Goal: Download file/media

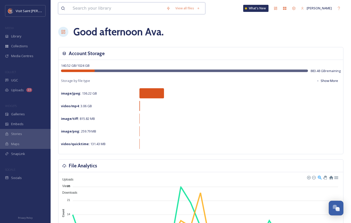
click at [108, 8] on input at bounding box center [117, 8] width 94 height 11
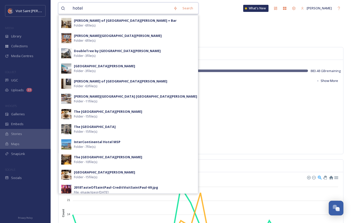
type input "hotels"
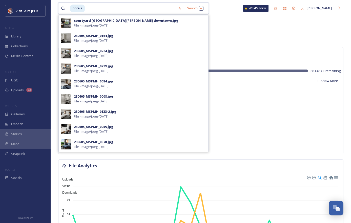
click at [113, 9] on input at bounding box center [130, 8] width 90 height 11
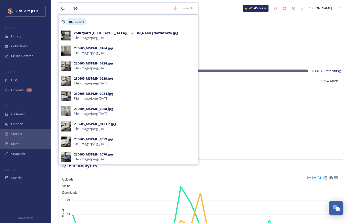
type input "h"
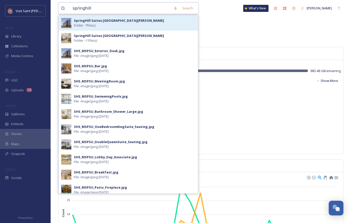
type input "springhill"
click at [129, 26] on div "SpringHill Suites [GEOGRAPHIC_DATA][PERSON_NAME] Folder - 7 file(s)" at bounding box center [134, 23] width 121 height 10
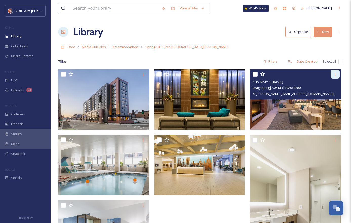
click at [336, 74] on icon at bounding box center [335, 74] width 4 height 4
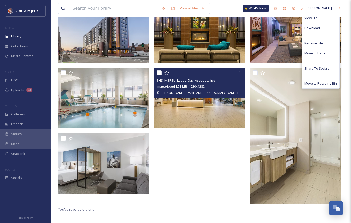
scroll to position [69, 0]
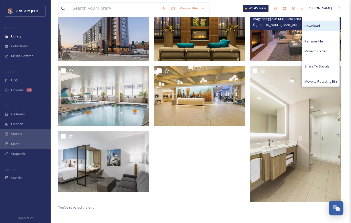
click at [327, 26] on div "Download" at bounding box center [320, 26] width 37 height 10
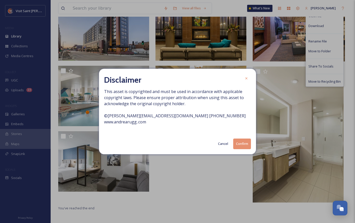
click at [241, 142] on button "Confirm" at bounding box center [242, 144] width 18 height 10
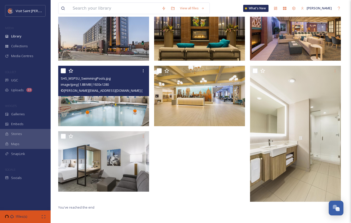
click at [94, 100] on img at bounding box center [103, 96] width 91 height 61
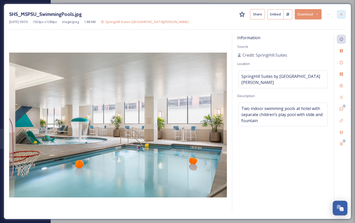
click at [343, 15] on div at bounding box center [340, 14] width 9 height 9
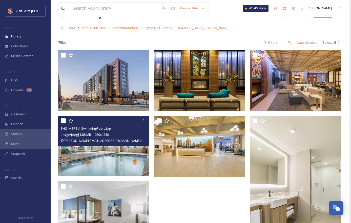
scroll to position [18, 0]
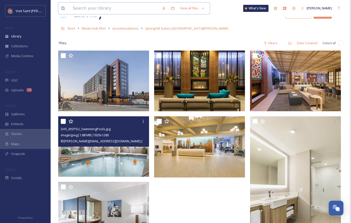
click at [120, 9] on input at bounding box center [114, 8] width 89 height 11
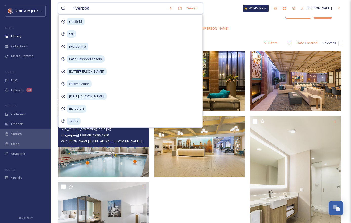
type input "riverboat"
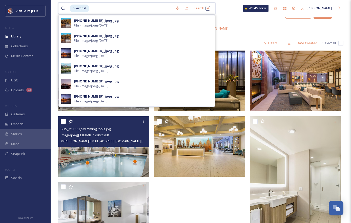
drag, startPoint x: 91, startPoint y: 8, endPoint x: 55, endPoint y: 9, distance: 35.9
click at [55, 9] on div "riverboat Search [PHONE_NUMBER]_jpeg.jpg File - image/jpeg - [DATE] 059-3-0830_…" at bounding box center [201, 128] width 300 height 292
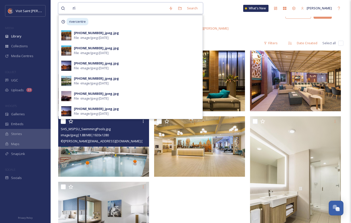
type input "r"
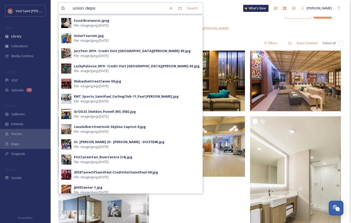
type input "union depot"
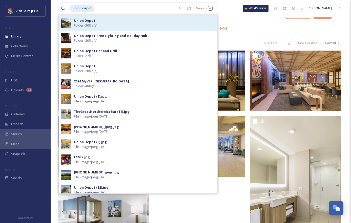
click at [118, 26] on div "Union Depot Folder - 30 file(s)" at bounding box center [144, 23] width 141 height 10
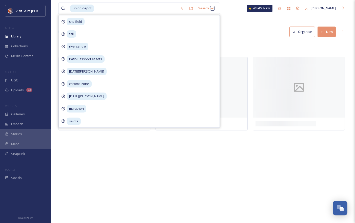
click at [254, 30] on div "Library Organise New" at bounding box center [202, 31] width 289 height 15
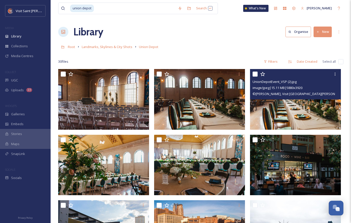
click at [302, 109] on img at bounding box center [295, 99] width 91 height 61
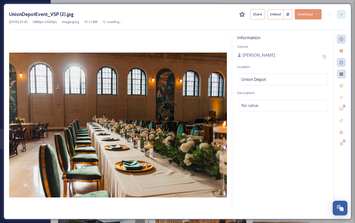
click at [344, 12] on div at bounding box center [340, 14] width 9 height 9
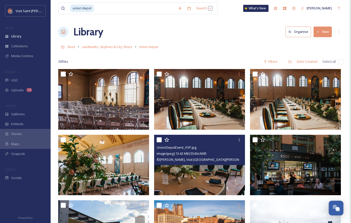
click at [228, 174] on img at bounding box center [199, 165] width 91 height 61
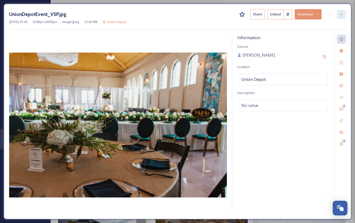
click at [340, 14] on icon at bounding box center [341, 14] width 2 height 2
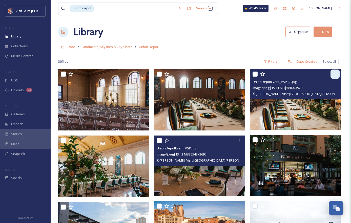
click at [336, 72] on div at bounding box center [334, 74] width 9 height 9
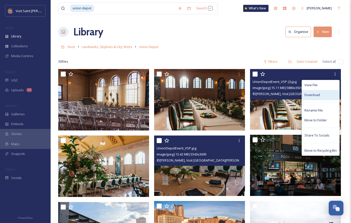
click at [317, 93] on span "Download" at bounding box center [311, 95] width 15 height 5
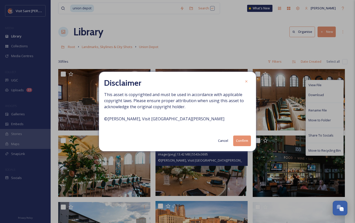
click at [242, 138] on button "Confirm" at bounding box center [242, 141] width 18 height 10
